Goal: Find contact information: Find contact information

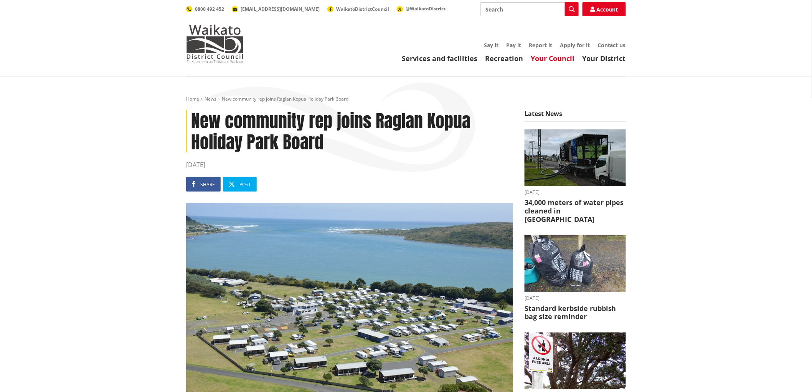
click at [553, 59] on link "Your Council" at bounding box center [553, 58] width 44 height 9
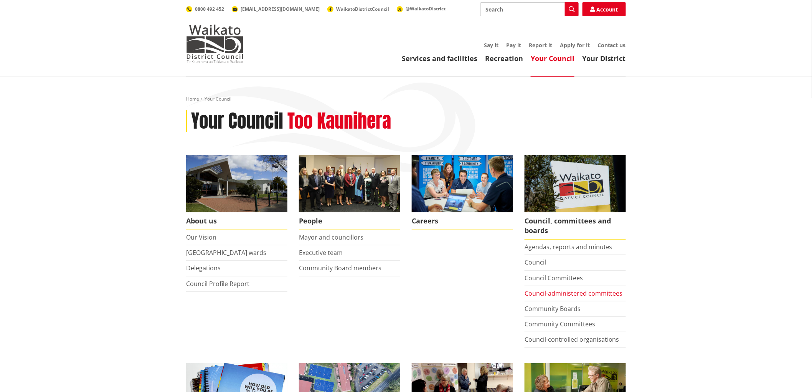
click at [576, 294] on link "Council-administered committees" at bounding box center [574, 293] width 98 height 8
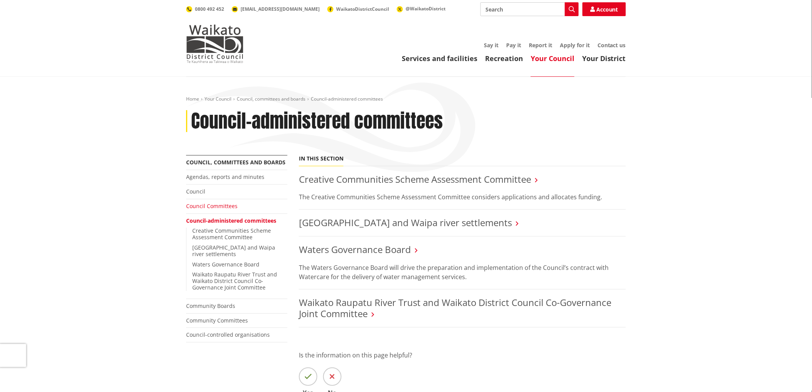
click at [221, 208] on link "Council Committees" at bounding box center [211, 205] width 51 height 7
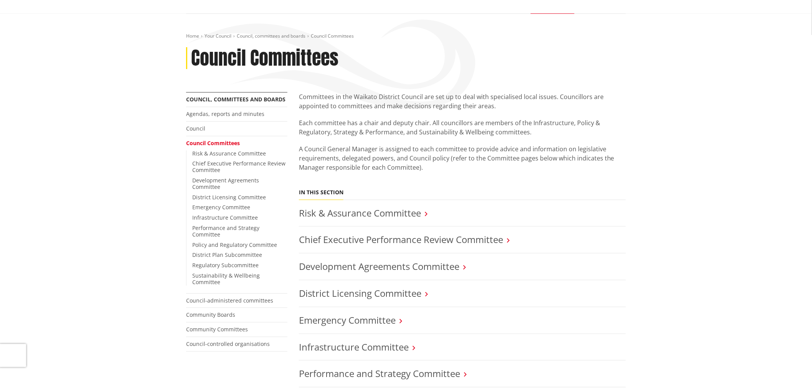
scroll to position [43, 0]
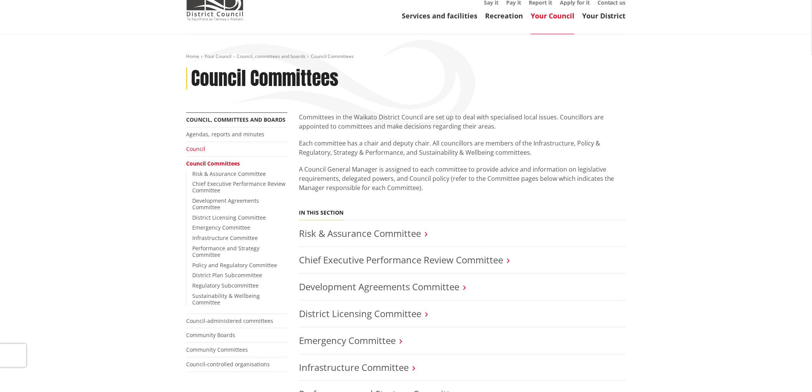
click at [201, 151] on link "Council" at bounding box center [195, 148] width 19 height 7
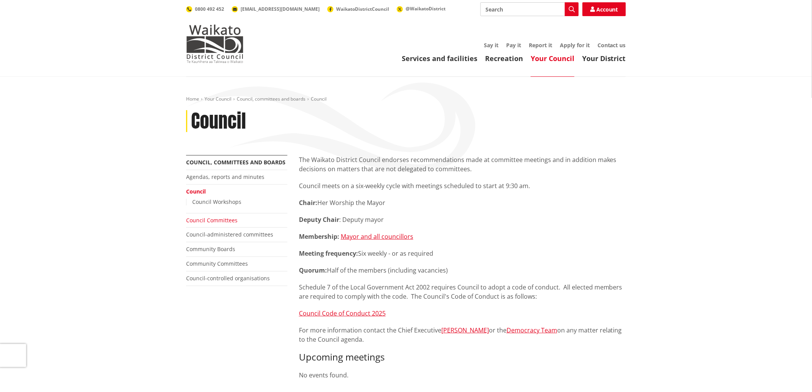
click at [223, 222] on link "Council Committees" at bounding box center [211, 220] width 51 height 7
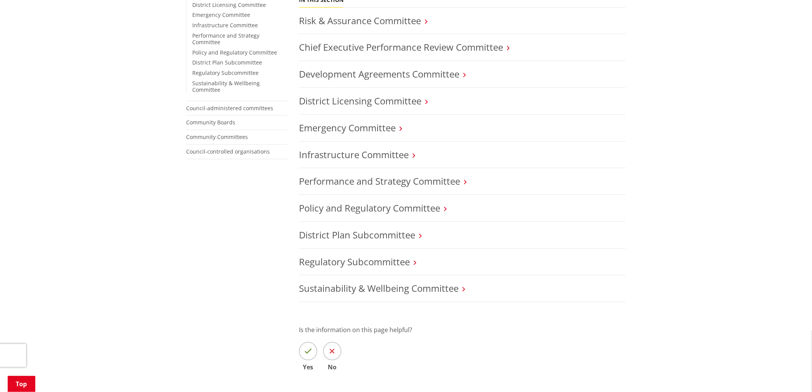
scroll to position [256, 0]
click at [227, 133] on link "Community Committees" at bounding box center [217, 136] width 62 height 7
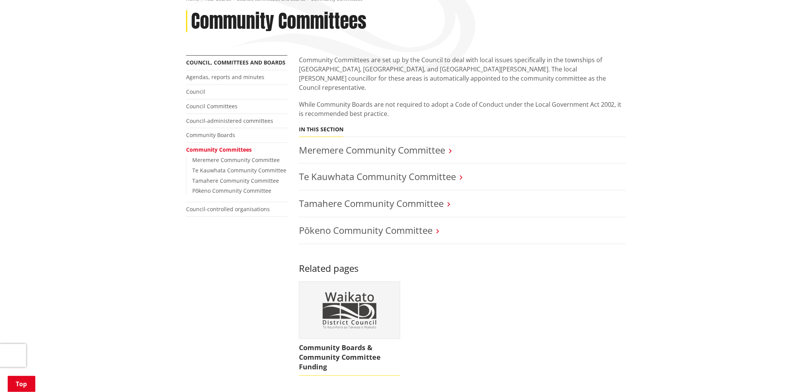
scroll to position [85, 0]
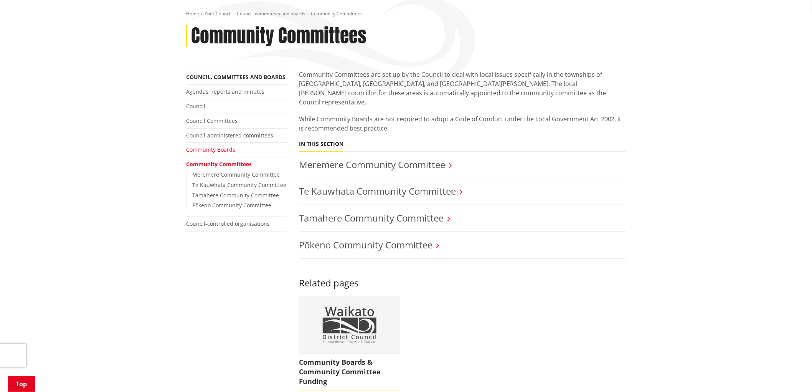
click at [225, 152] on link "Community Boards" at bounding box center [210, 149] width 49 height 7
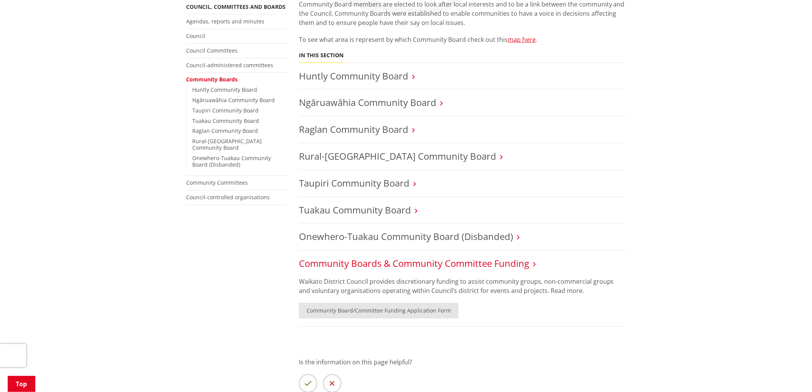
scroll to position [170, 0]
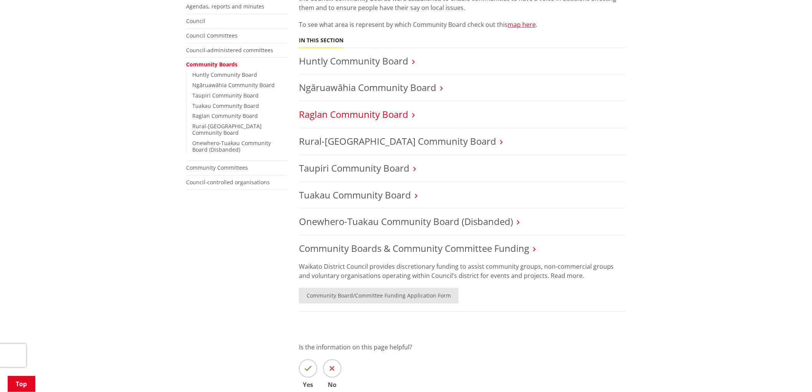
click at [379, 115] on link "Raglan Community Board" at bounding box center [353, 114] width 109 height 13
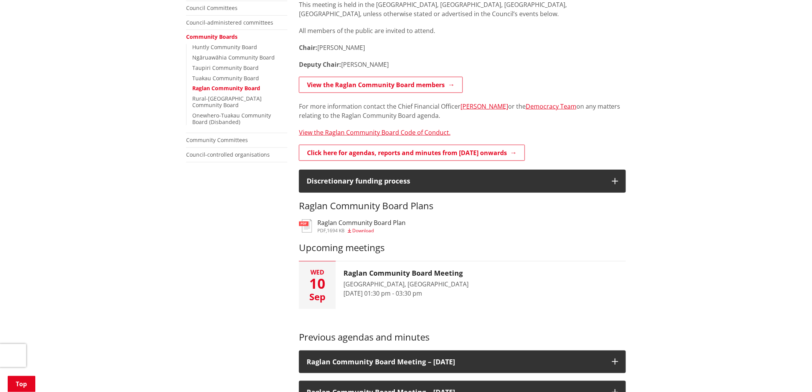
scroll to position [85, 0]
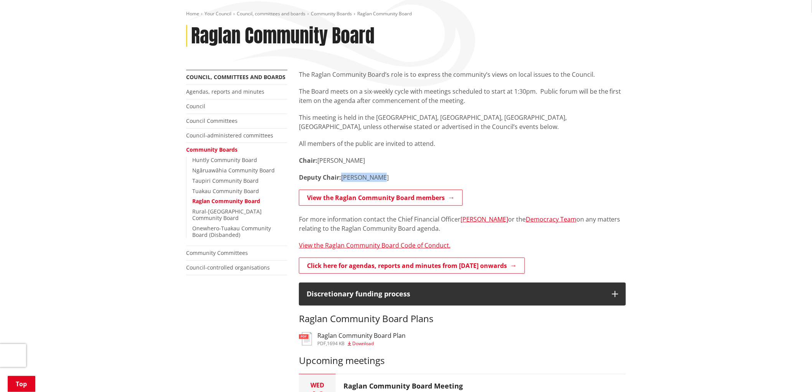
drag, startPoint x: 379, startPoint y: 175, endPoint x: 342, endPoint y: 179, distance: 36.7
click at [342, 179] on p "Deputy Chair: Chris Rayner" at bounding box center [462, 177] width 327 height 9
copy p "Chris Rayner"
click at [522, 199] on p "View the Raglan Community Board members" at bounding box center [462, 198] width 327 height 17
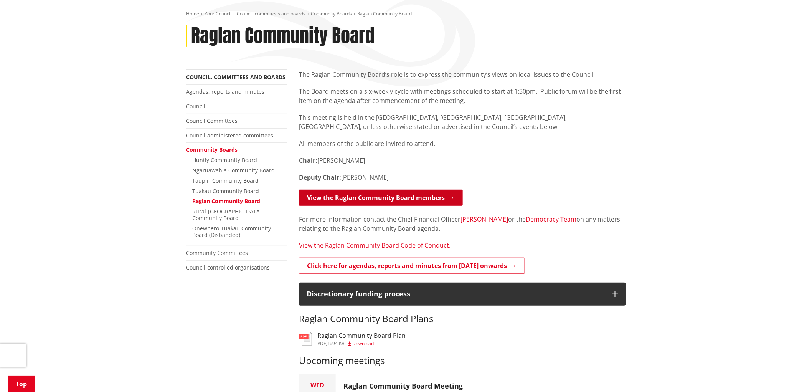
click at [389, 201] on link "View the Raglan Community Board members" at bounding box center [381, 198] width 164 height 16
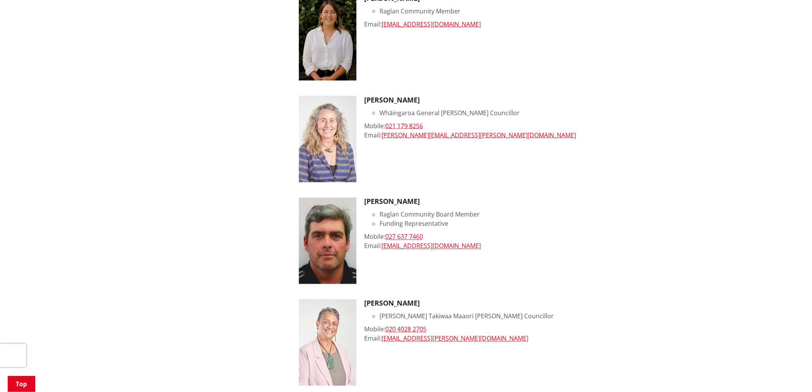
scroll to position [427, 0]
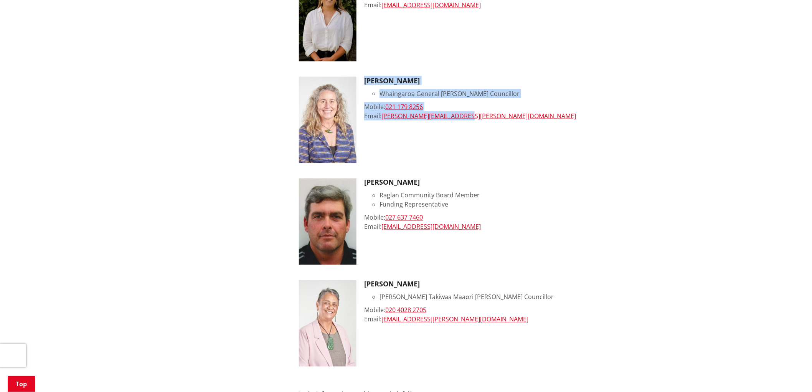
drag, startPoint x: 365, startPoint y: 79, endPoint x: 534, endPoint y: 129, distance: 176.5
click at [526, 126] on div "Lisa Thomson Whāingaroa General Ward Councillor Mobile: 021 179 8256 Email: lis…" at bounding box center [495, 120] width 262 height 86
click at [539, 132] on div "Lisa Thomson Whāingaroa General Ward Councillor Mobile: 021 179 8256 Email: lis…" at bounding box center [495, 120] width 262 height 86
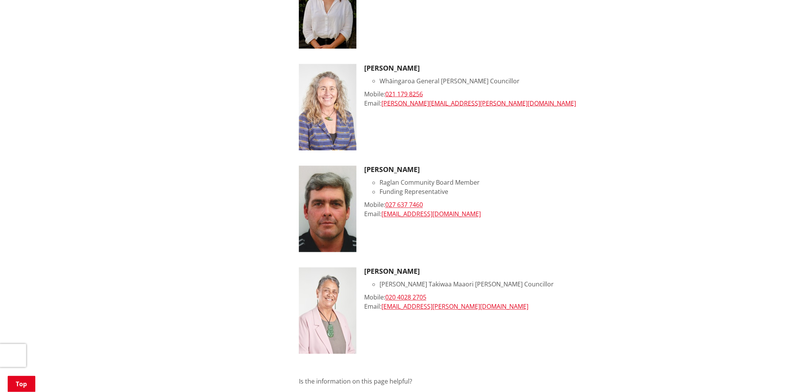
scroll to position [435, 0]
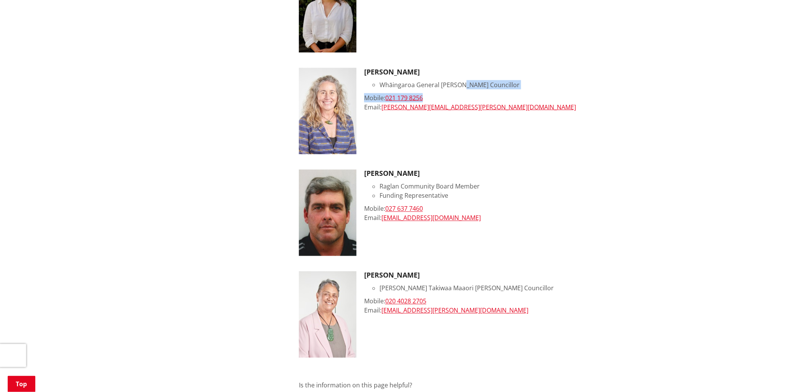
drag, startPoint x: 465, startPoint y: 77, endPoint x: 497, endPoint y: 91, distance: 34.9
click at [497, 91] on div "Lisa Thomson Whāingaroa General Ward Councillor Mobile: 021 179 8256 Email: lis…" at bounding box center [495, 111] width 262 height 86
click at [509, 111] on div "Email: lisa.thomson@waidc.govt.nz" at bounding box center [495, 107] width 262 height 9
drag, startPoint x: 471, startPoint y: 81, endPoint x: 467, endPoint y: 48, distance: 33.7
click at [467, 48] on ul "Dennis Amoore Raglan Community Board Chair Mobile: 027 825 5807 Email: deamoore…" at bounding box center [462, 60] width 327 height 595
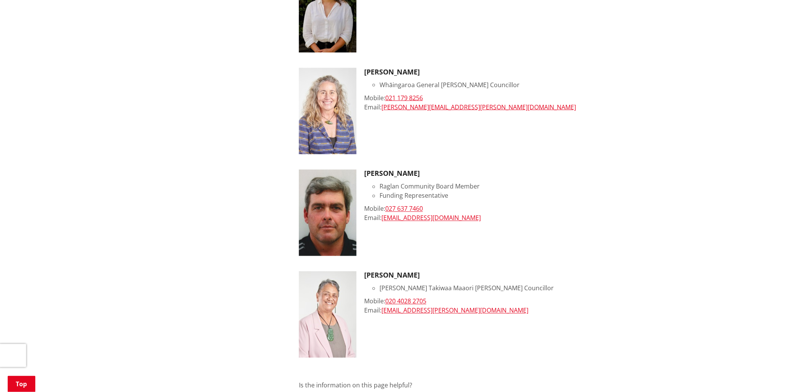
click at [564, 116] on div "Lisa Thomson Whāingaroa General Ward Councillor Mobile: 021 179 8256 Email: lis…" at bounding box center [495, 111] width 262 height 86
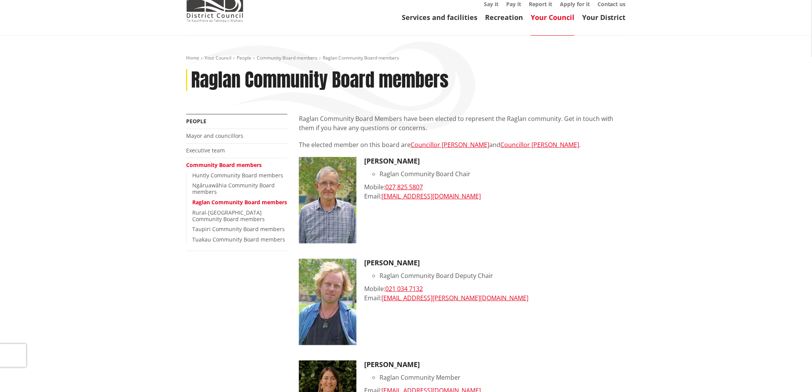
scroll to position [0, 0]
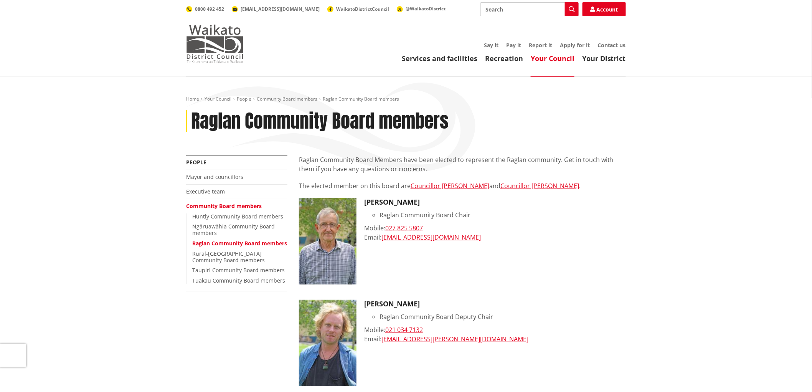
click at [200, 44] on img at bounding box center [215, 44] width 58 height 38
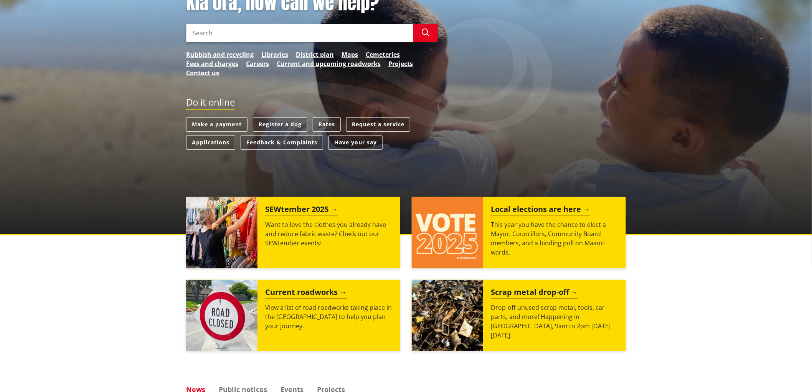
scroll to position [128, 0]
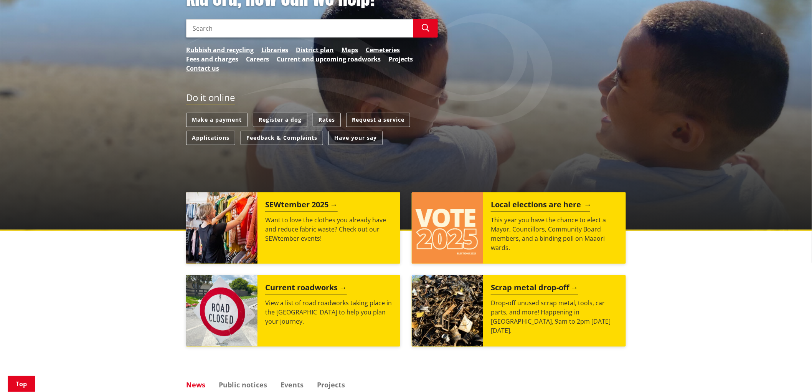
click at [547, 206] on h2 "Local elections are here" at bounding box center [540, 206] width 99 height 12
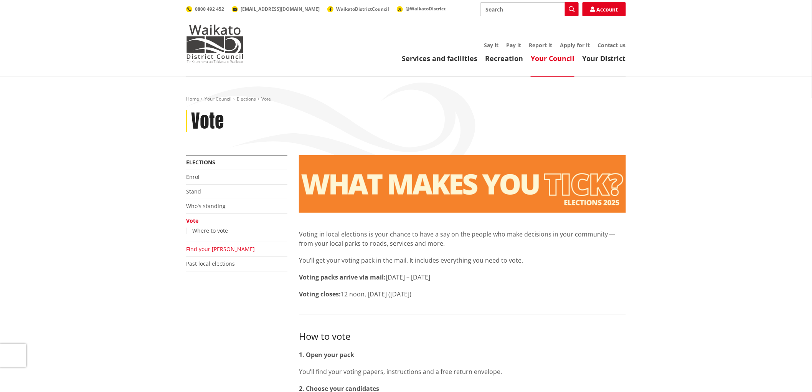
click at [210, 251] on link "Find your [PERSON_NAME]" at bounding box center [220, 248] width 69 height 7
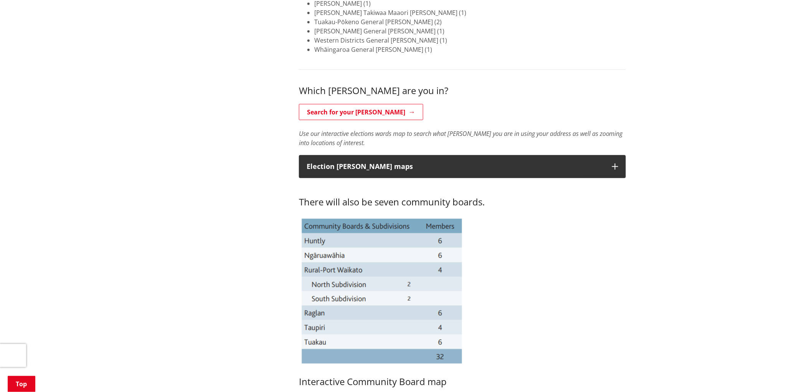
scroll to position [170, 0]
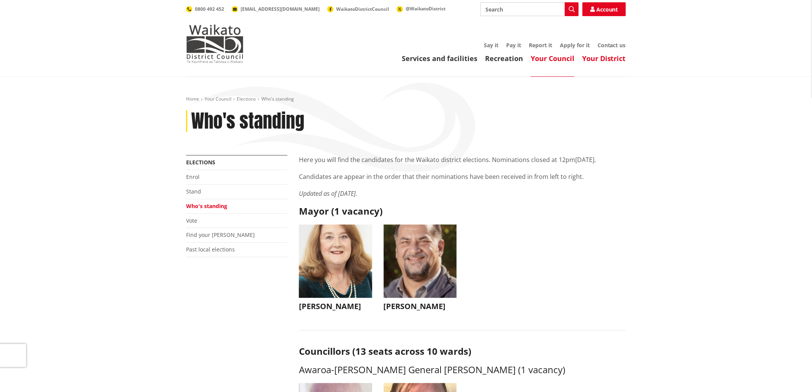
click at [599, 63] on link "Your District" at bounding box center [604, 58] width 44 height 9
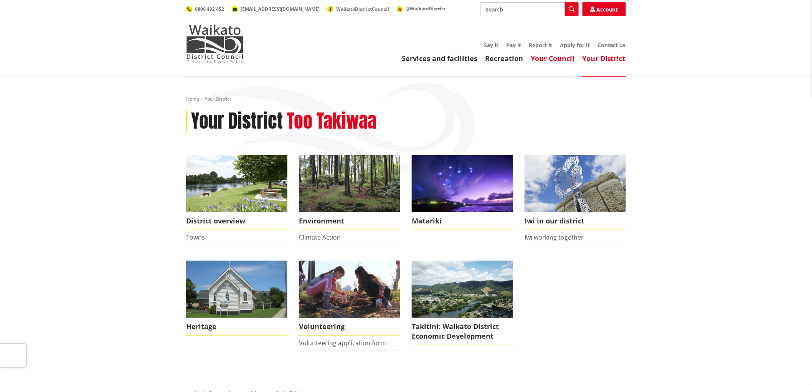
click at [553, 61] on link "Your Council" at bounding box center [553, 58] width 44 height 9
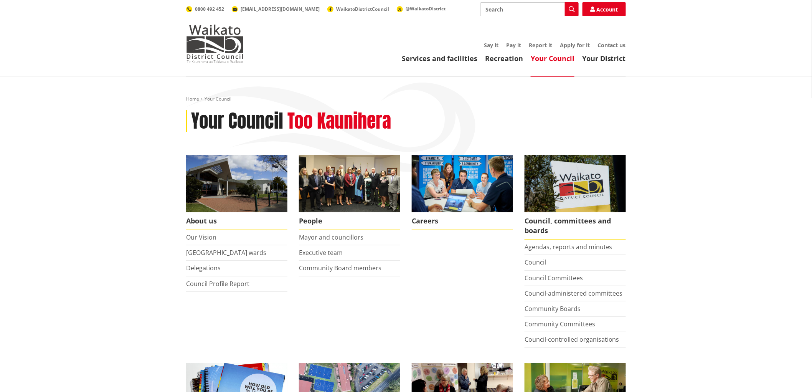
click at [556, 59] on link "Your Council" at bounding box center [553, 58] width 44 height 9
click at [524, 14] on input "Search" at bounding box center [530, 9] width 98 height 14
type input "[PERSON_NAME]"
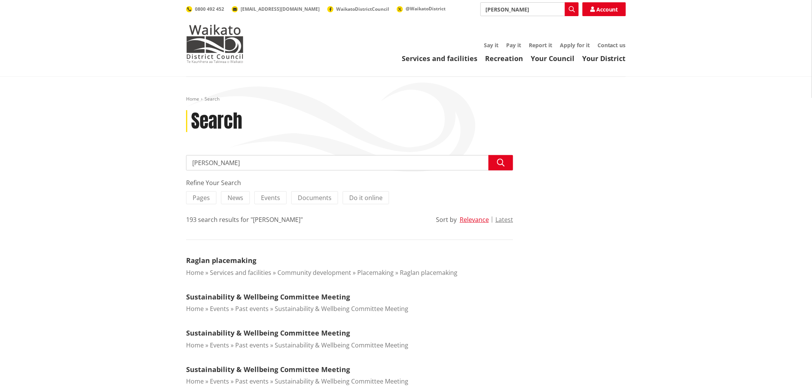
click at [591, 119] on div "Search" at bounding box center [406, 121] width 440 height 22
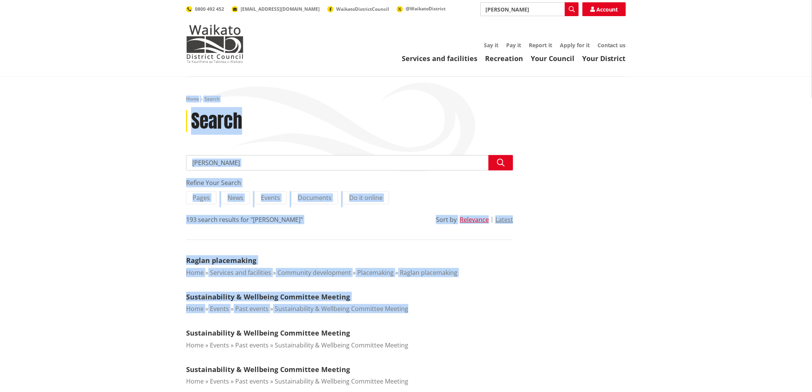
drag, startPoint x: 173, startPoint y: 101, endPoint x: 646, endPoint y: 314, distance: 519.3
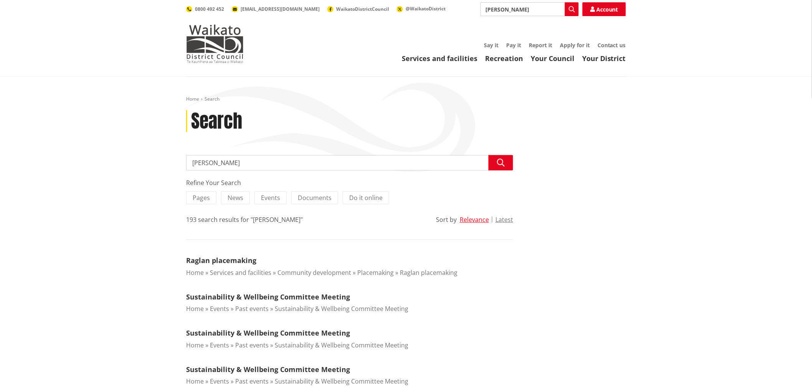
click at [513, 8] on input "lisa" at bounding box center [530, 9] width 98 height 14
click at [557, 9] on input "lisa" at bounding box center [530, 9] width 98 height 14
click at [557, 9] on input "Search" at bounding box center [530, 9] width 98 height 14
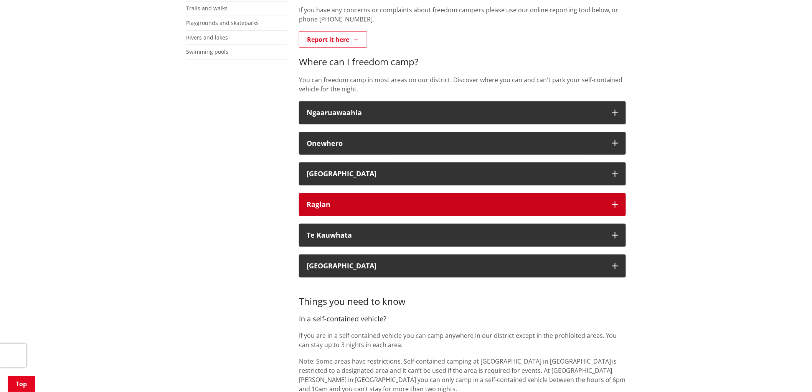
scroll to position [256, 0]
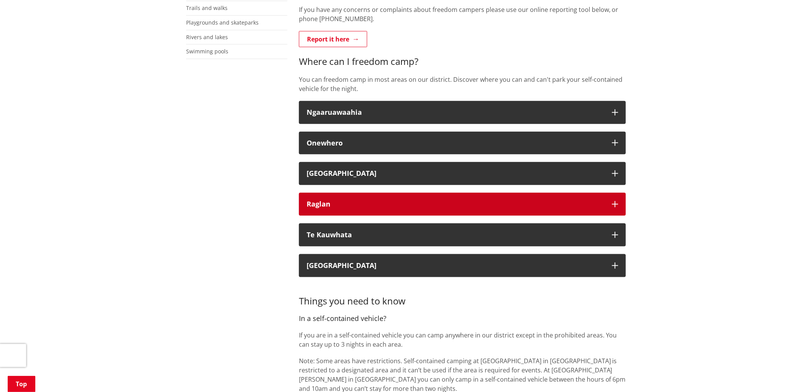
click at [386, 205] on div "Raglan" at bounding box center [456, 204] width 298 height 8
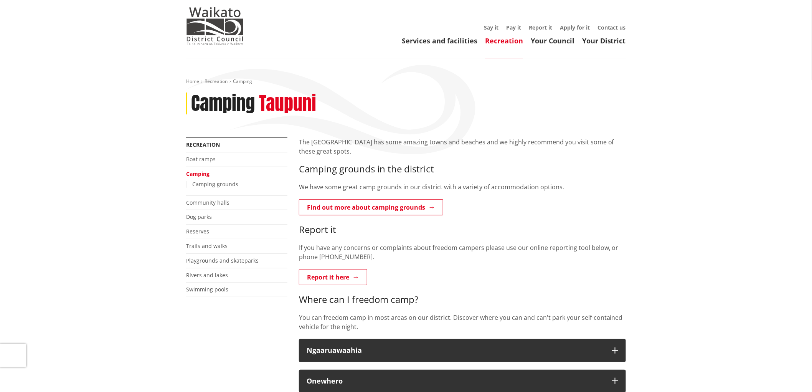
scroll to position [0, 0]
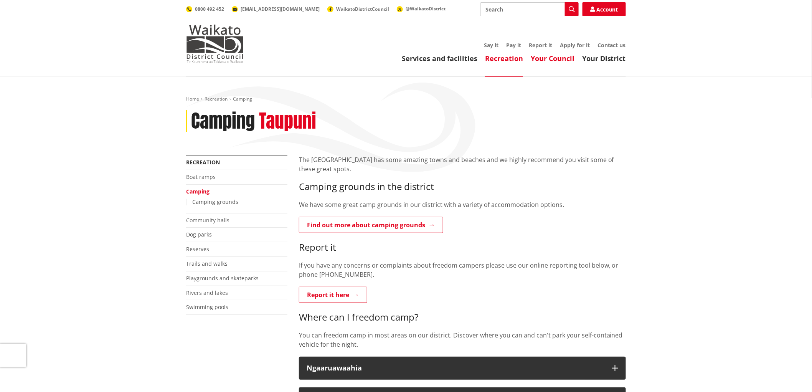
click at [562, 60] on link "Your Council" at bounding box center [553, 58] width 44 height 9
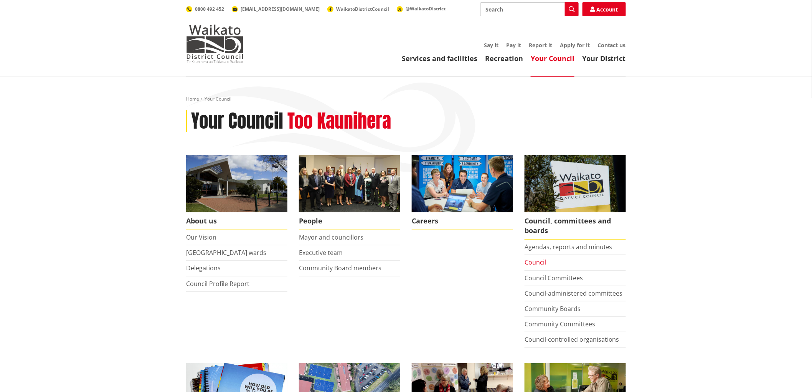
click at [543, 264] on link "Council" at bounding box center [535, 262] width 21 height 8
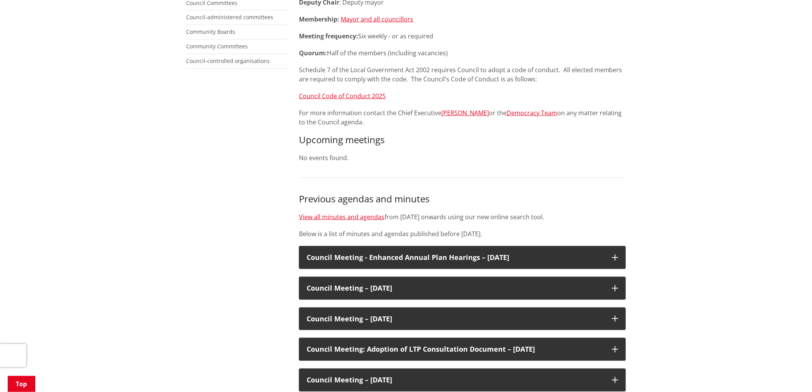
scroll to position [128, 0]
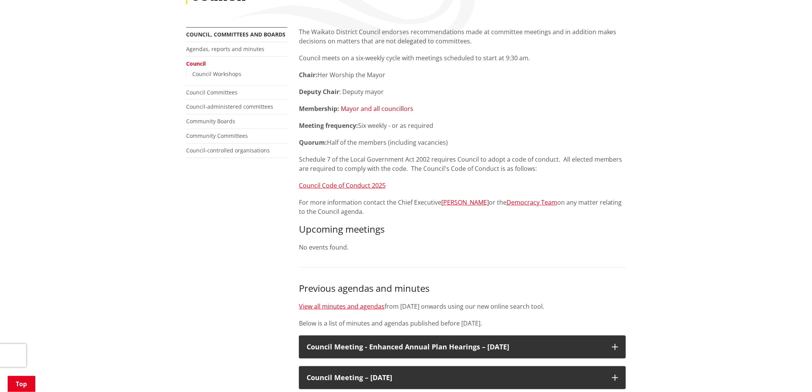
click at [382, 109] on link "Mayor and all councillors" at bounding box center [377, 108] width 73 height 8
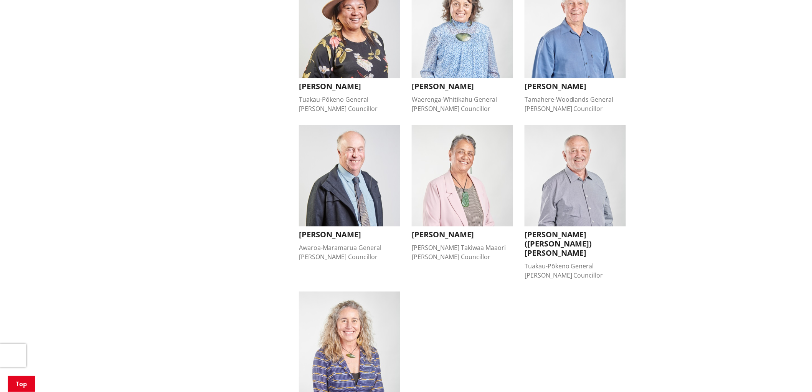
scroll to position [640, 0]
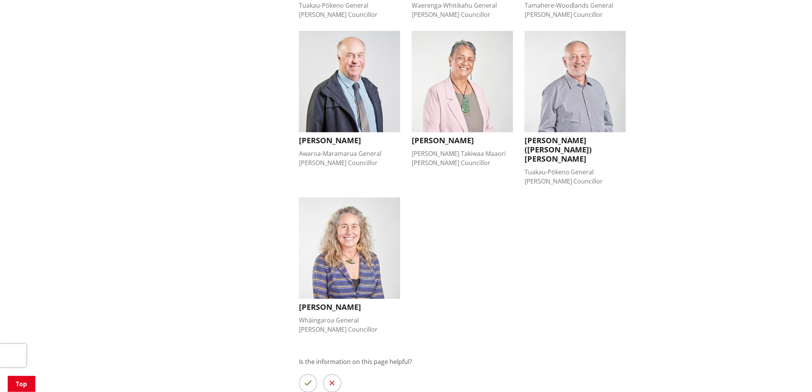
click at [367, 228] on img "button" at bounding box center [349, 247] width 101 height 101
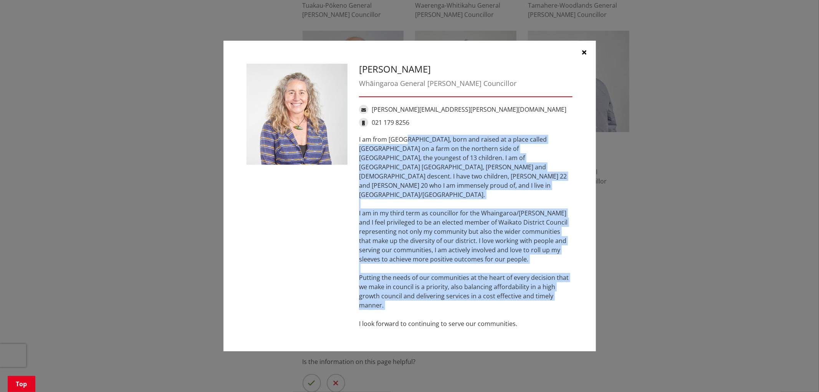
drag, startPoint x: 360, startPoint y: 150, endPoint x: 488, endPoint y: 301, distance: 198.0
click at [488, 301] on div "I am from [GEOGRAPHIC_DATA], born and raised at a place called [GEOGRAPHIC_DATA…" at bounding box center [466, 231] width 214 height 193
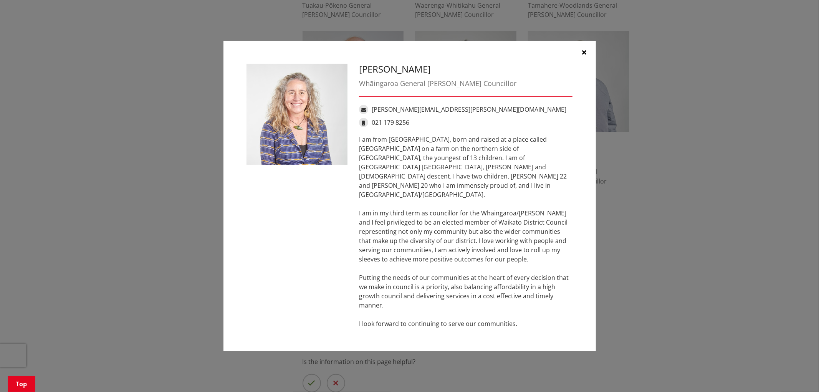
click at [586, 56] on button "button" at bounding box center [584, 52] width 23 height 23
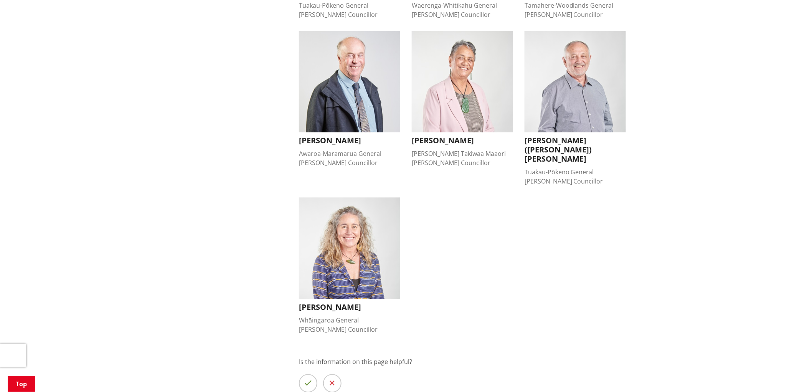
click at [336, 303] on h3 "[PERSON_NAME]" at bounding box center [349, 307] width 101 height 9
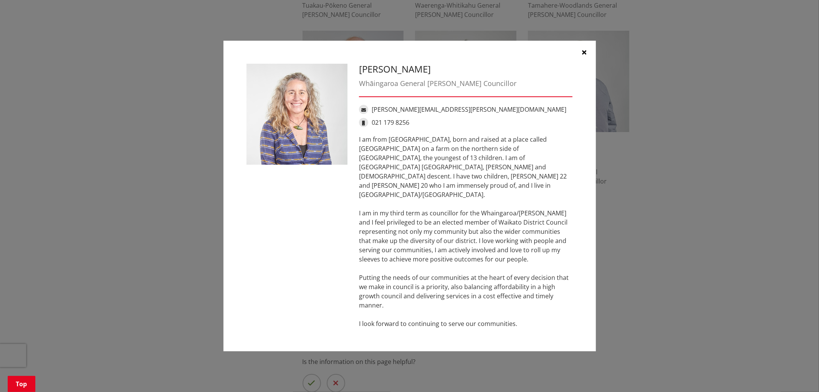
click at [586, 61] on button "button" at bounding box center [584, 52] width 23 height 23
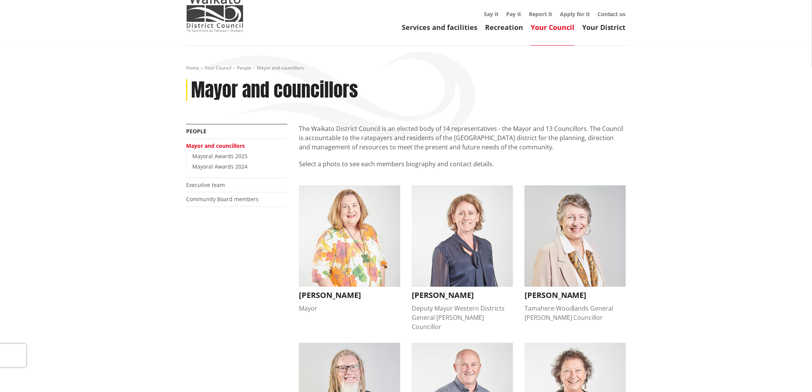
scroll to position [0, 0]
